Goal: Task Accomplishment & Management: Manage account settings

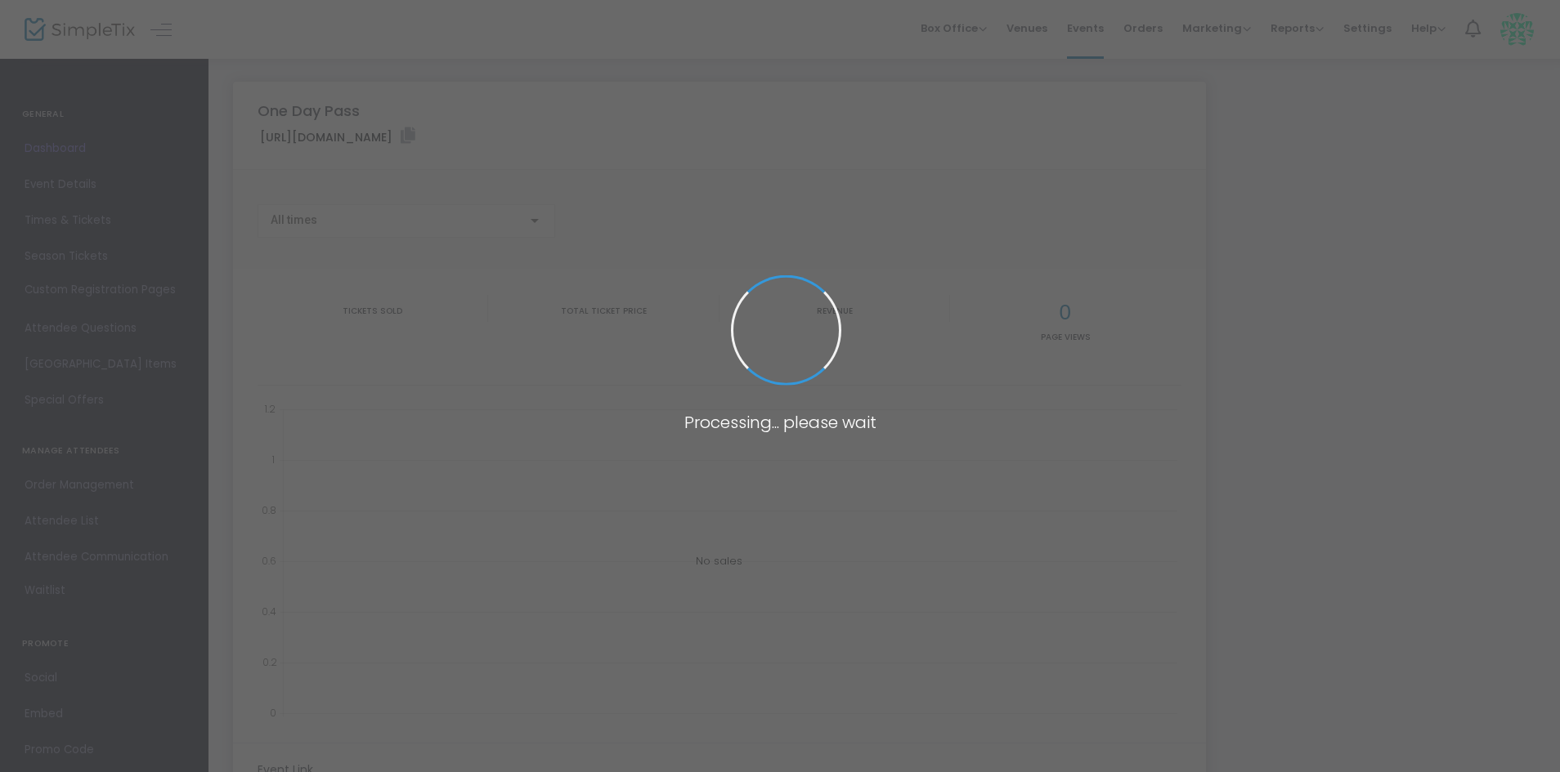
type input "https://www.simpletix.com/e/one-day-pass-229263"
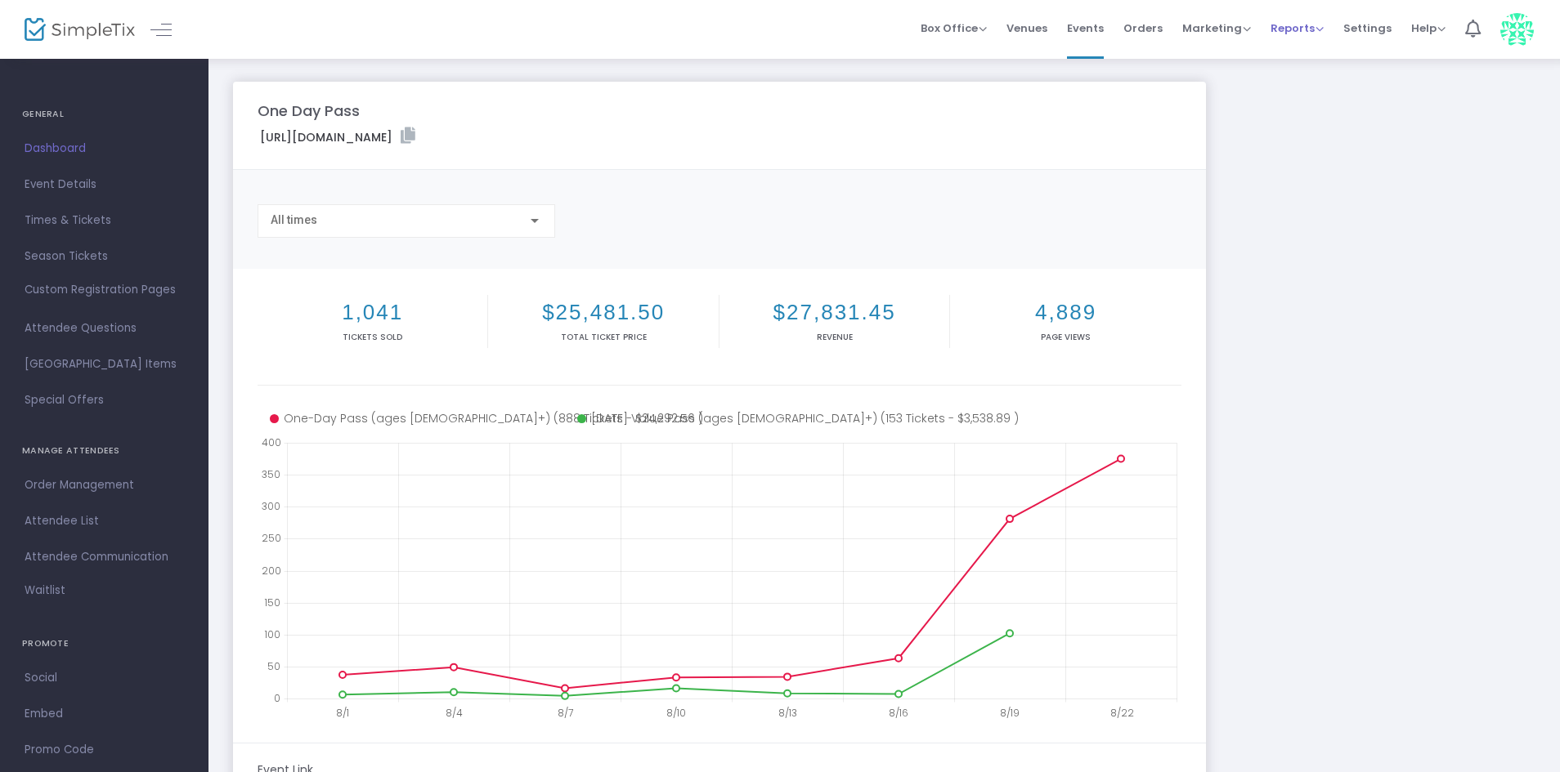
click at [1286, 34] on span "Reports" at bounding box center [1296, 28] width 53 height 16
click at [1086, 25] on span "Events" at bounding box center [1085, 28] width 37 height 42
